Goal: Task Accomplishment & Management: Complete application form

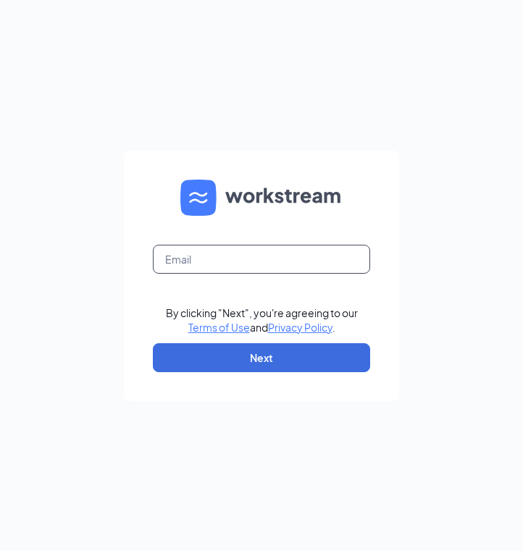
click at [240, 253] on input "text" at bounding box center [261, 259] width 217 height 29
type input "Cynthia.vegaflores3@cfacorp.com"
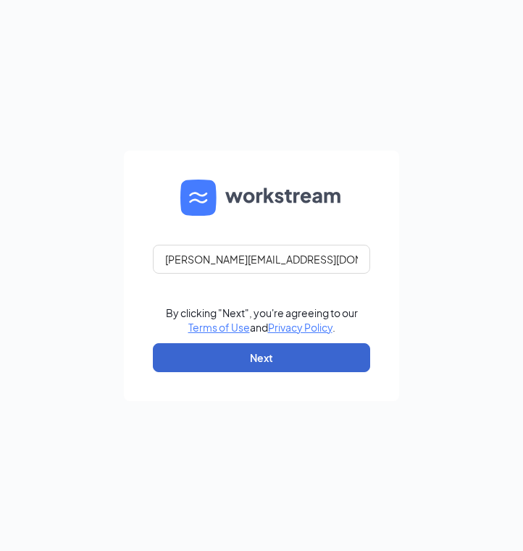
click at [199, 364] on button "Next" at bounding box center [261, 357] width 217 height 29
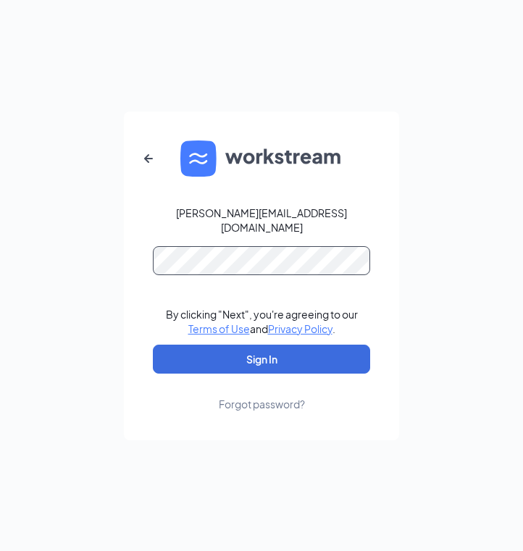
click at [261, 351] on button "Sign In" at bounding box center [261, 359] width 217 height 29
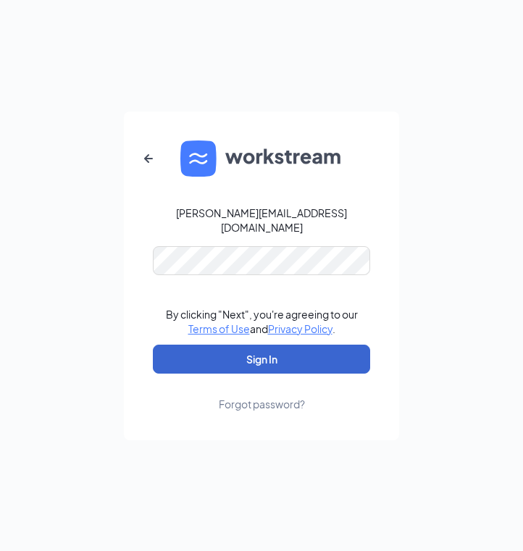
click at [196, 345] on button "Sign In" at bounding box center [261, 359] width 217 height 29
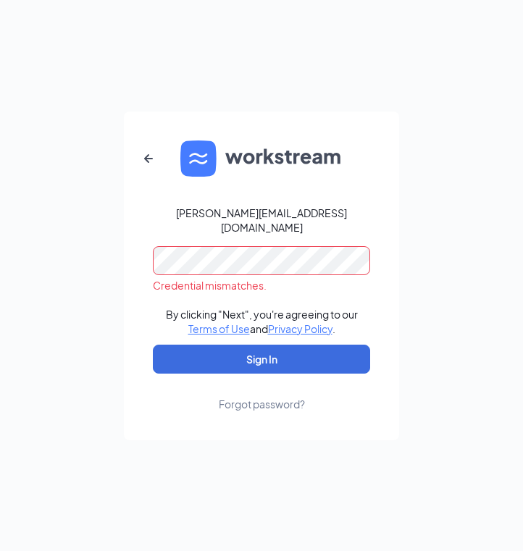
click at [146, 266] on form "Cynthia.vegaflores3@cfacorp.com Credential mismatches. By clicking "Next", you'…" at bounding box center [261, 276] width 275 height 329
click at [151, 245] on form "Cynthia.vegaflores3@cfacorp.com Credential mismatches. By clicking "Next", you'…" at bounding box center [261, 276] width 275 height 329
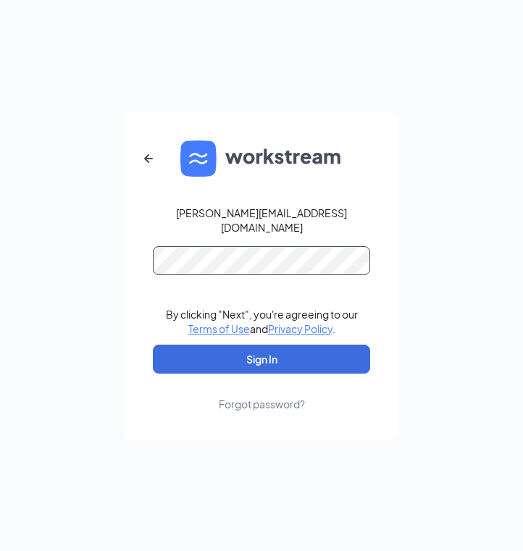
click at [261, 351] on button "Sign In" at bounding box center [261, 359] width 217 height 29
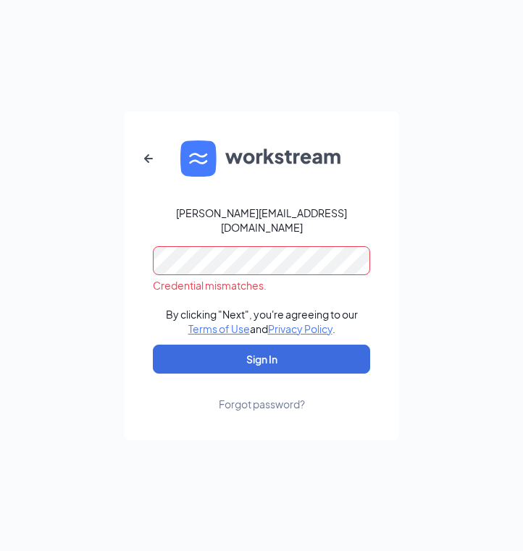
click at [232, 397] on div "Forgot password?" at bounding box center [262, 404] width 86 height 14
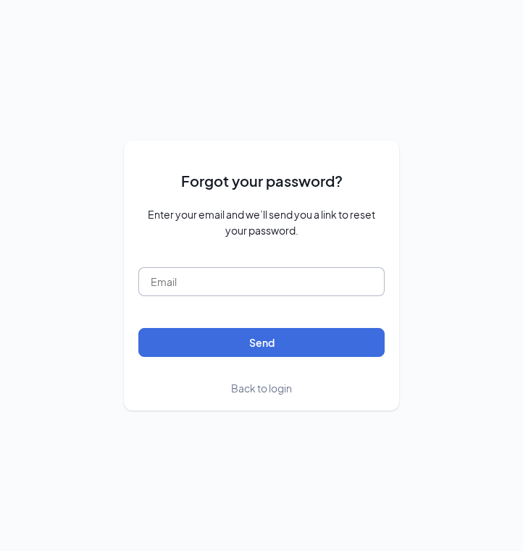
click at [233, 278] on input "text" at bounding box center [261, 281] width 246 height 29
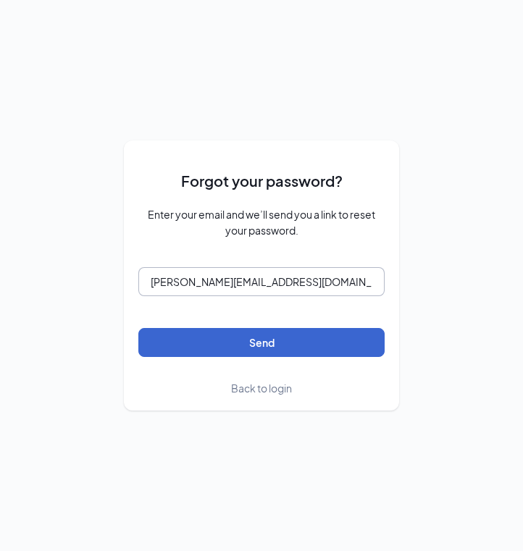
type input "Cynthia.vegaflores3@cfacorp.com"
click at [221, 345] on button "Send" at bounding box center [261, 342] width 246 height 29
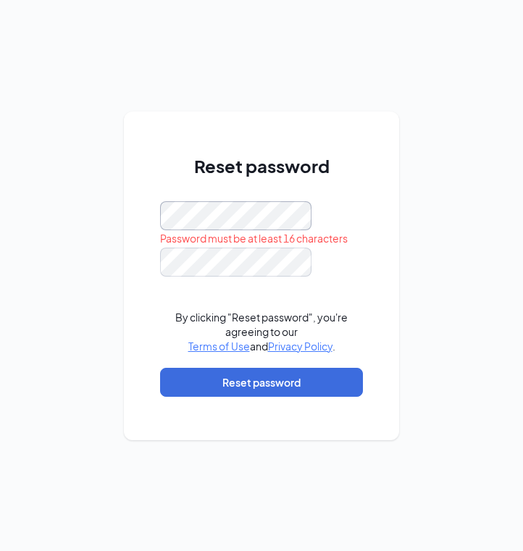
click at [89, 210] on div "Reset password Password must be at least 16 characters By clicking "Reset passw…" at bounding box center [261, 275] width 523 height 551
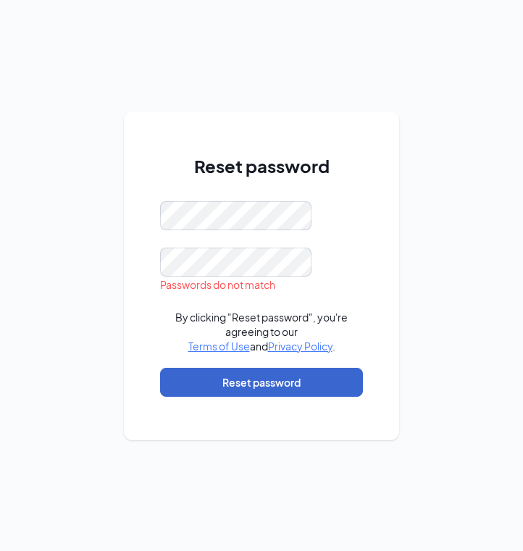
click at [227, 379] on button "Reset password" at bounding box center [261, 382] width 203 height 29
click at [224, 380] on button "Reset password" at bounding box center [261, 382] width 203 height 29
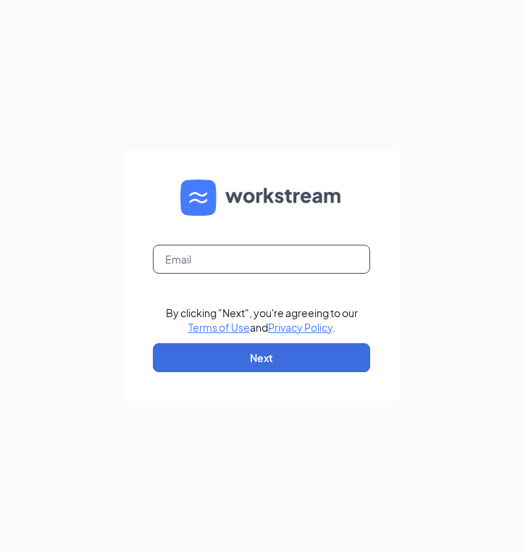
click at [285, 261] on input "text" at bounding box center [261, 259] width 217 height 29
type input "cynthia.vegaflores3@cfacorp.com"
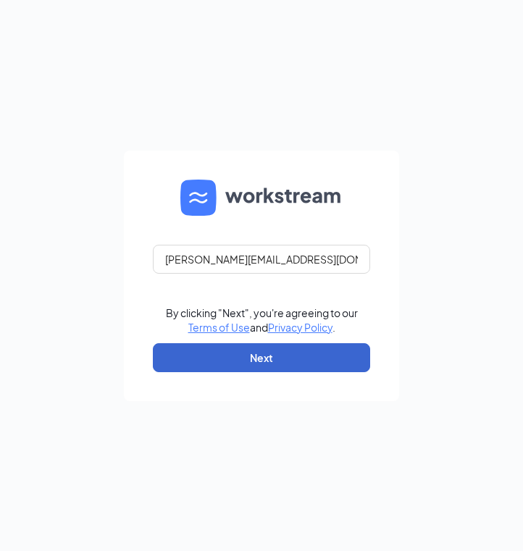
click at [259, 349] on button "Next" at bounding box center [261, 357] width 217 height 29
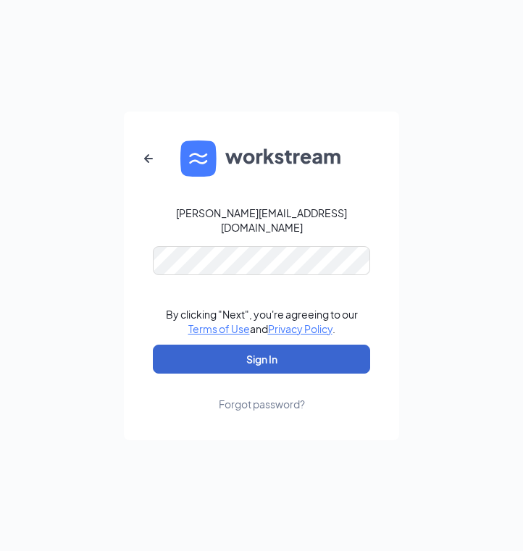
click at [261, 351] on button "Sign In" at bounding box center [261, 359] width 217 height 29
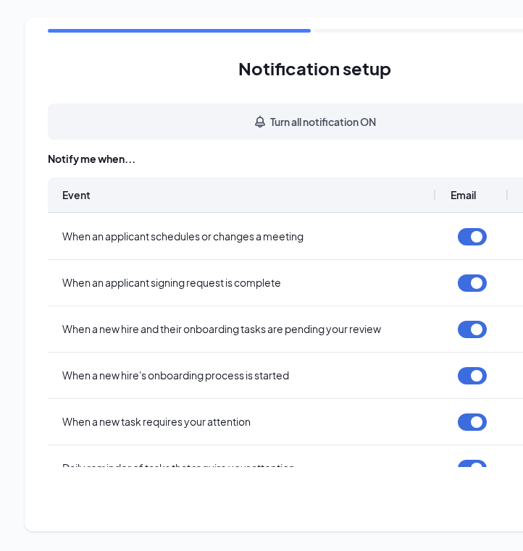
scroll to position [-1, 0]
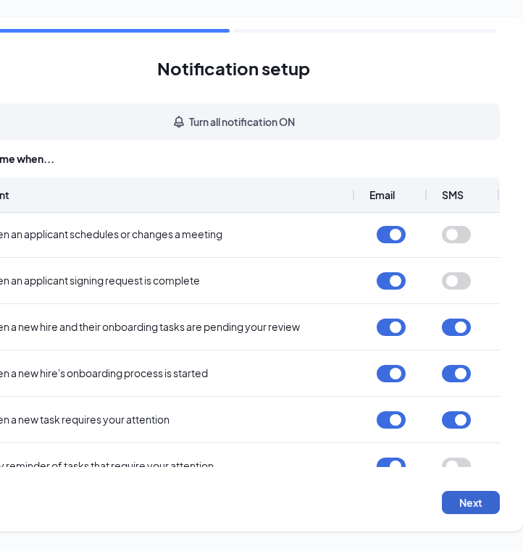
click at [461, 506] on button "Next" at bounding box center [471, 502] width 58 height 23
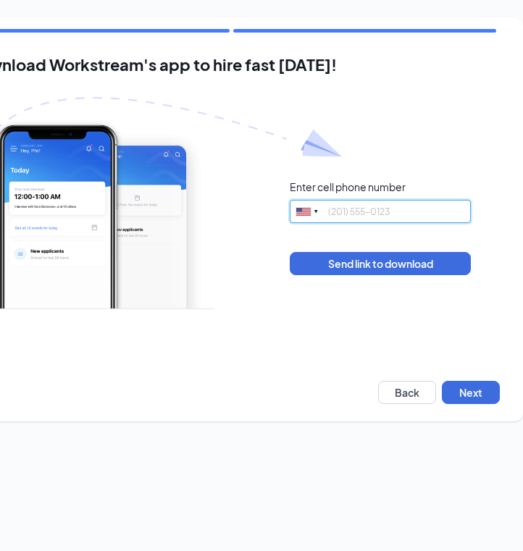
click at [397, 214] on input "tel" at bounding box center [380, 211] width 181 height 23
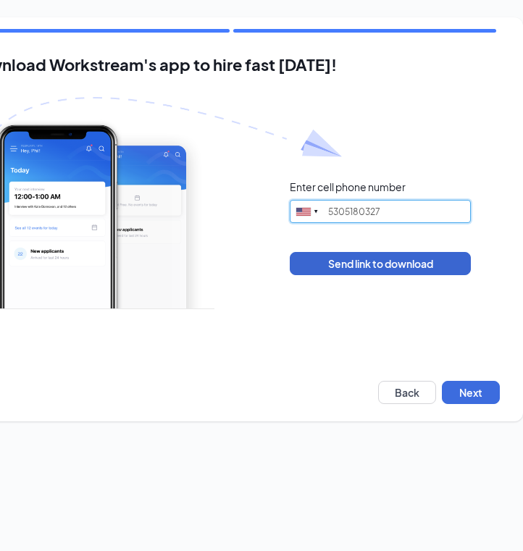
type input "5305180327"
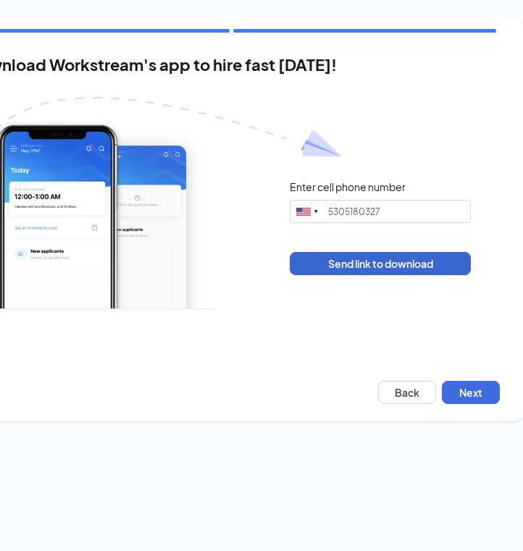
click at [403, 269] on button "Send link to download" at bounding box center [380, 263] width 181 height 23
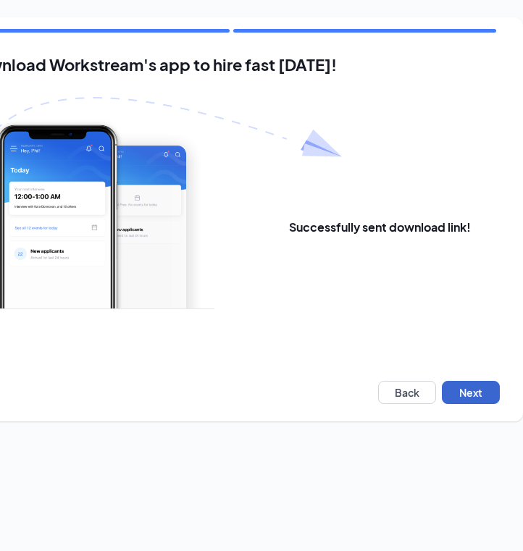
click at [474, 395] on button "Next" at bounding box center [471, 392] width 58 height 23
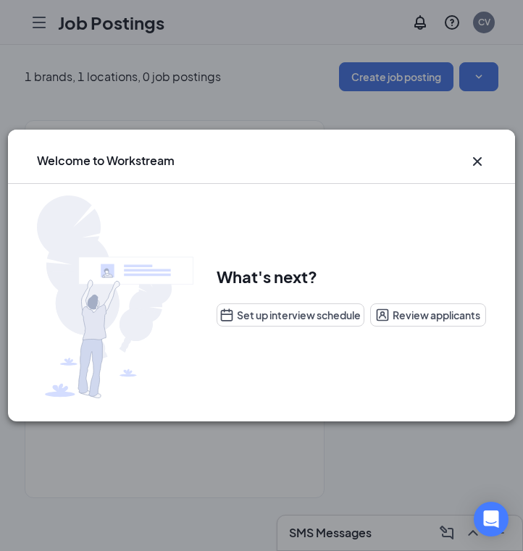
click at [479, 159] on icon "Cross" at bounding box center [477, 161] width 9 height 9
